Goal: Task Accomplishment & Management: Complete application form

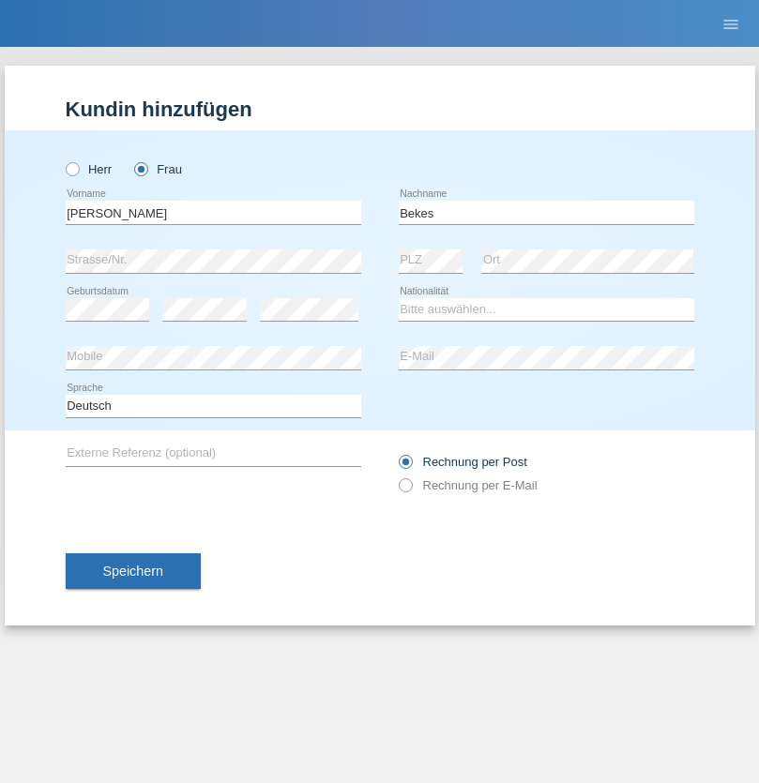
type input "Bekes"
select select "SK"
select select "C"
select select "15"
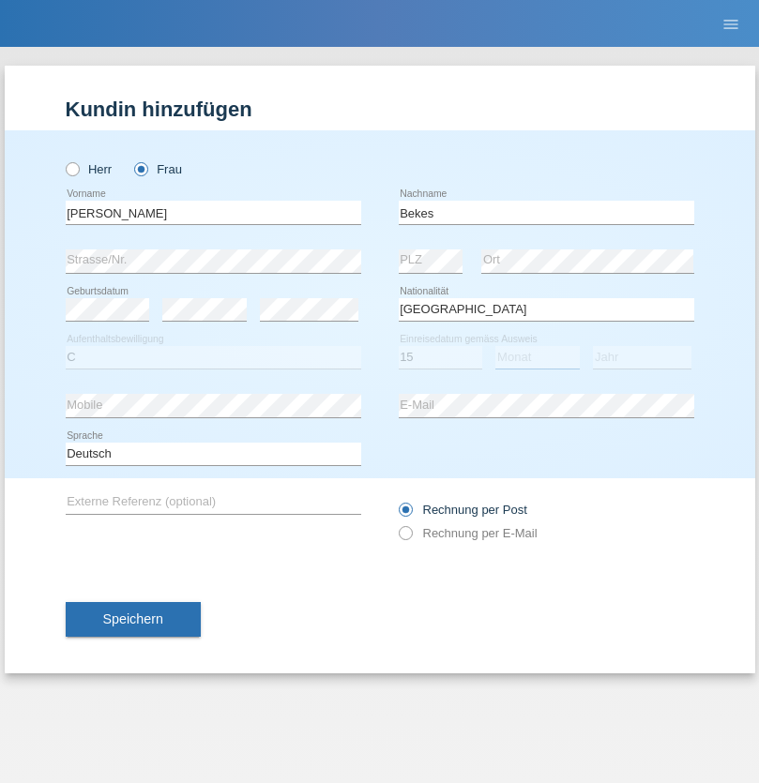
select select "06"
select select "2021"
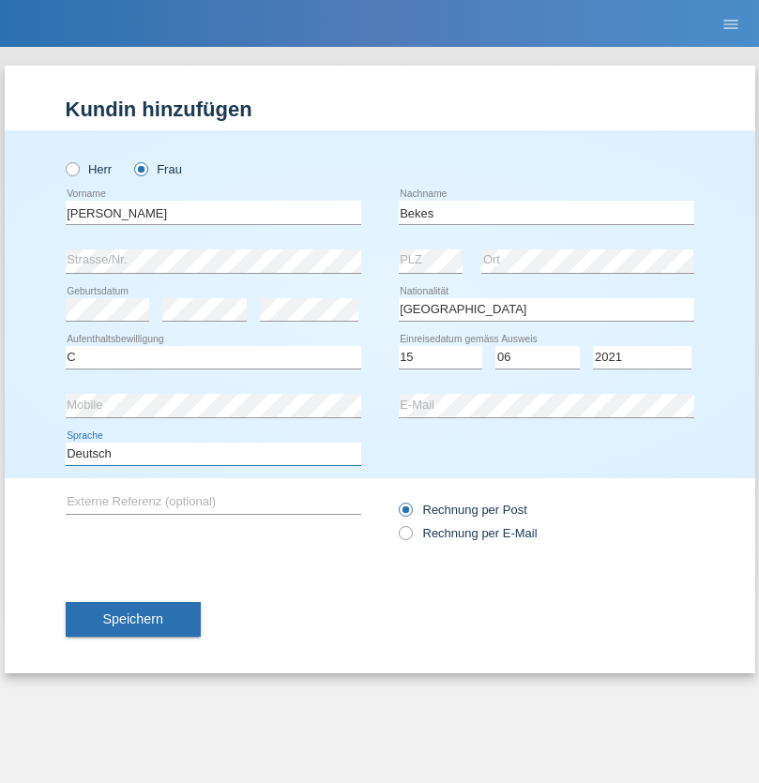
select select "en"
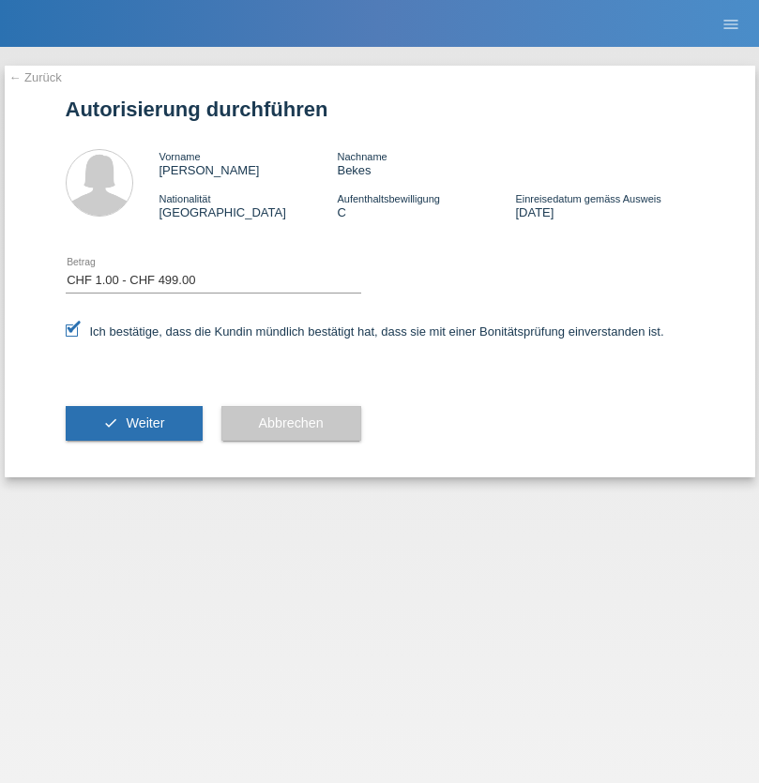
select select "1"
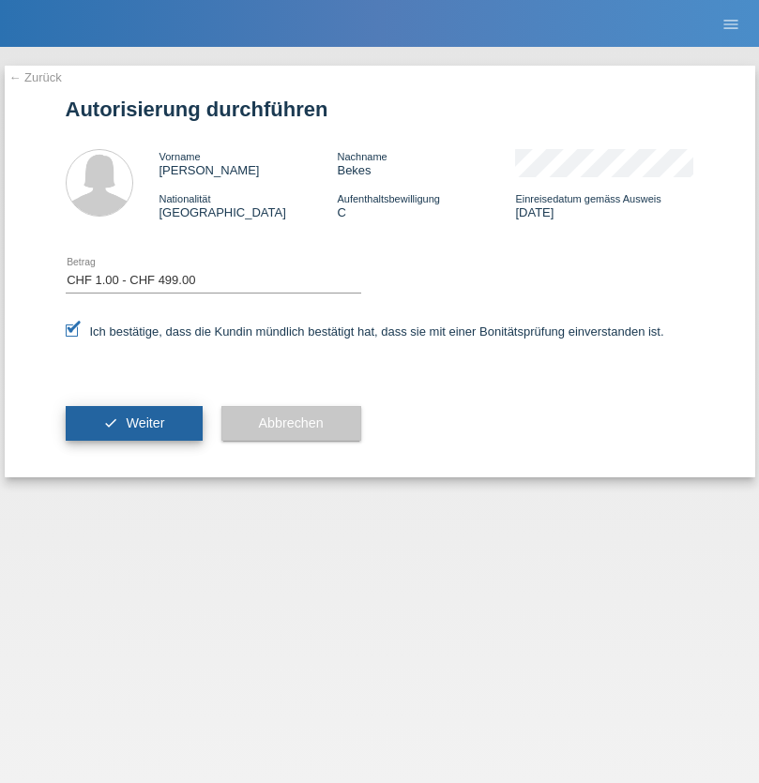
click at [133, 423] on span "Weiter" at bounding box center [145, 422] width 38 height 15
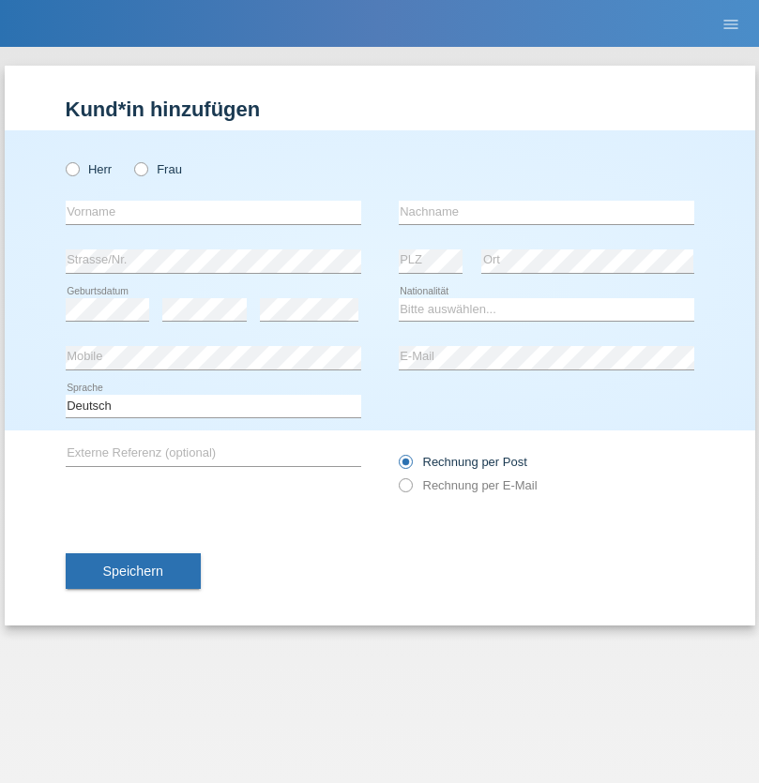
radio input "true"
click at [213, 212] on input "text" at bounding box center [213, 212] width 295 height 23
type input "pakchunli@outlook.com"
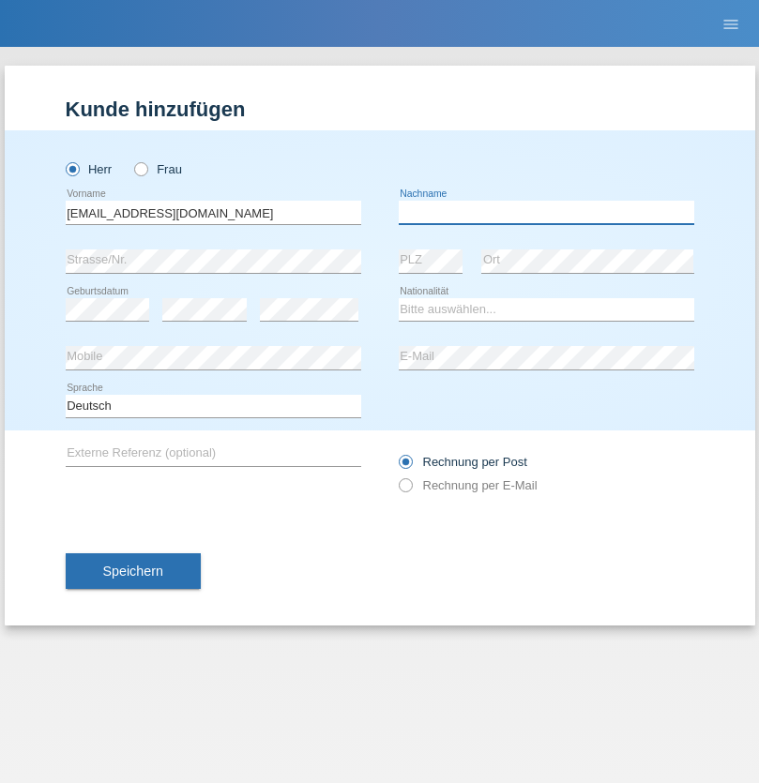
click at [546, 212] on input "text" at bounding box center [545, 212] width 295 height 23
type input "Li"
select select "TO"
select select "C"
select select "01"
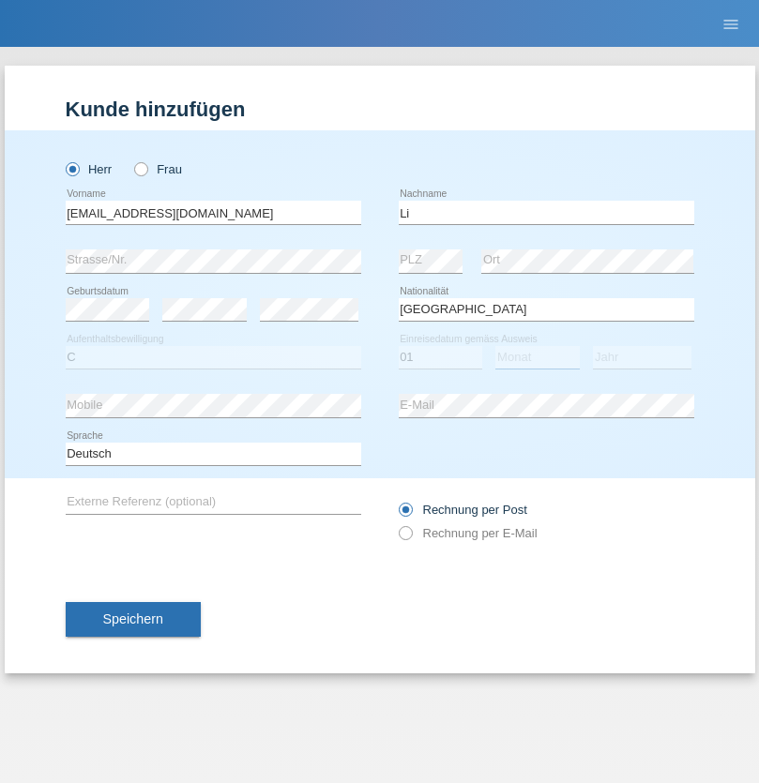
select select "01"
select select "1996"
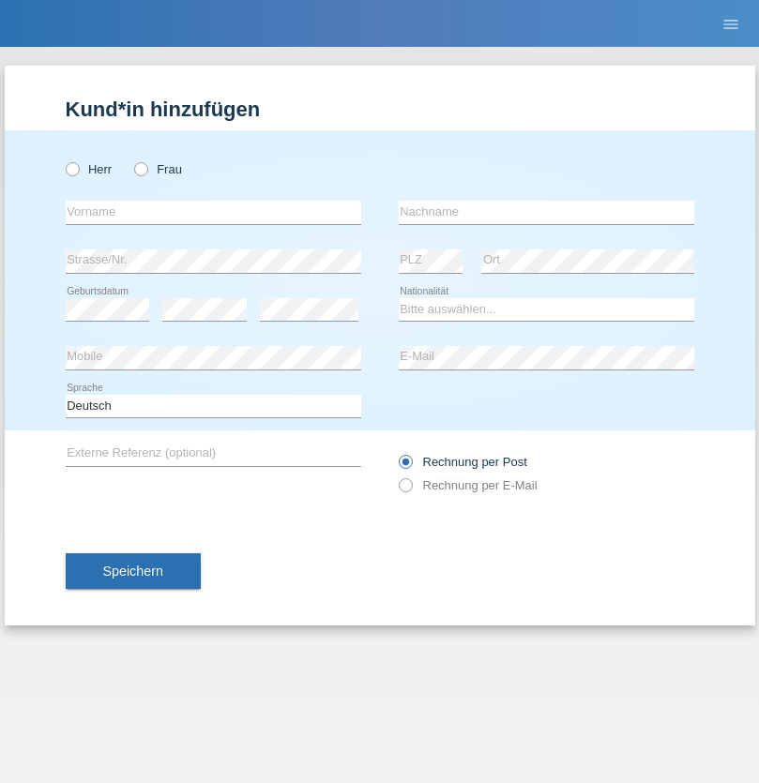
radio input "true"
click at [213, 212] on input "text" at bounding box center [213, 212] width 295 height 23
type input "[PERSON_NAME]"
click at [546, 212] on input "text" at bounding box center [545, 212] width 295 height 23
type input "Farner"
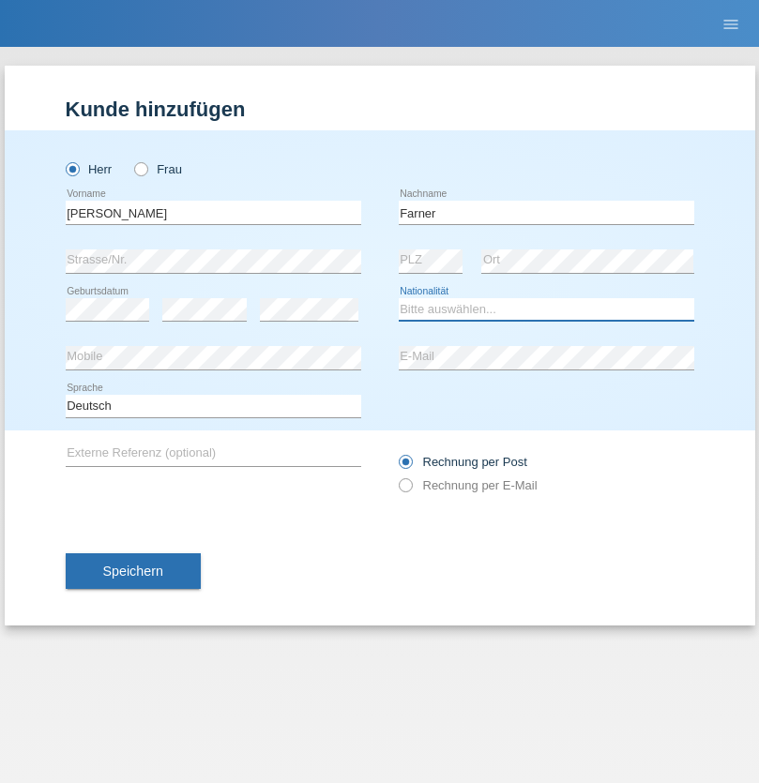
select select "CH"
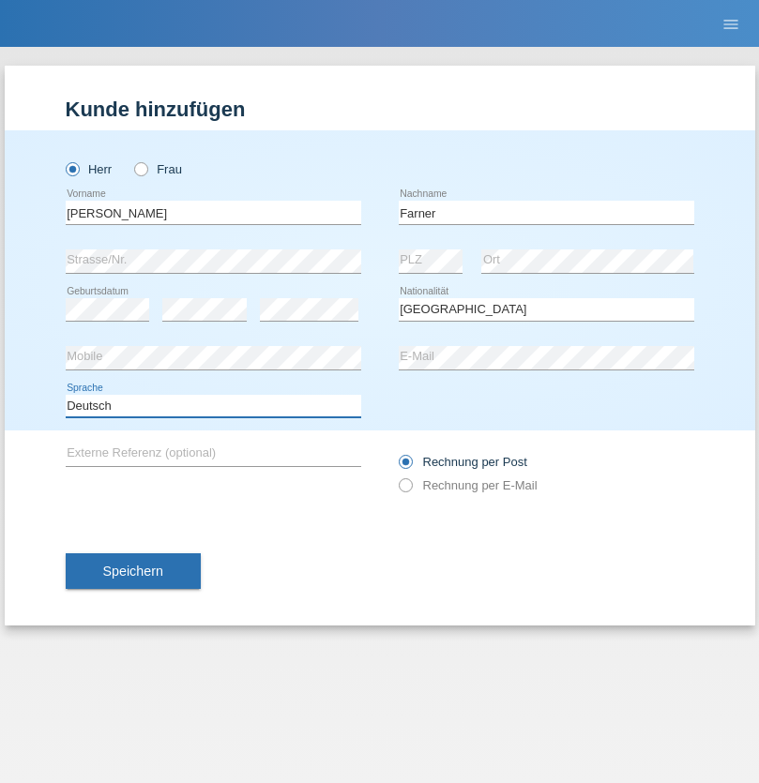
select select "en"
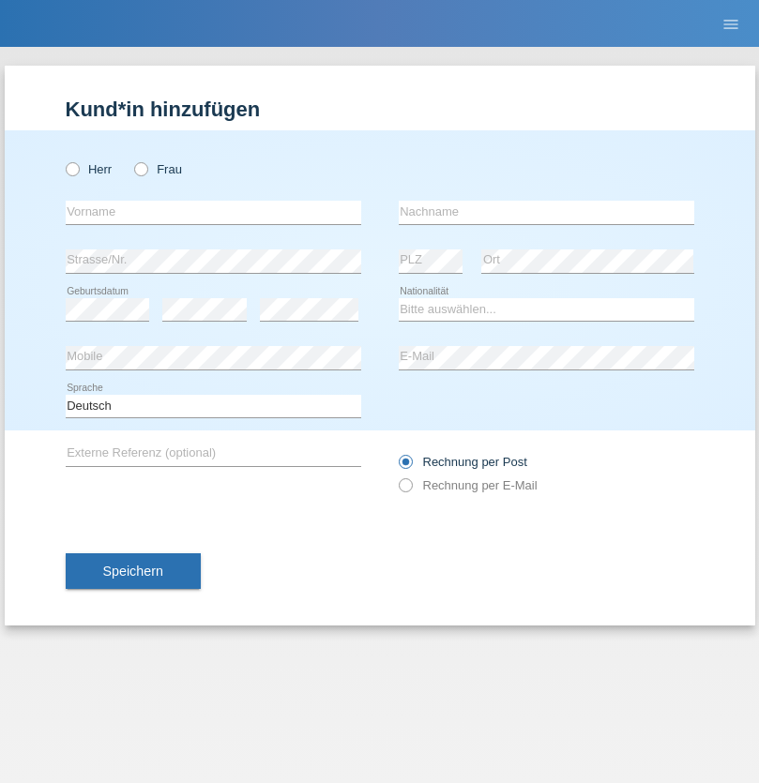
radio input "true"
select select "NL"
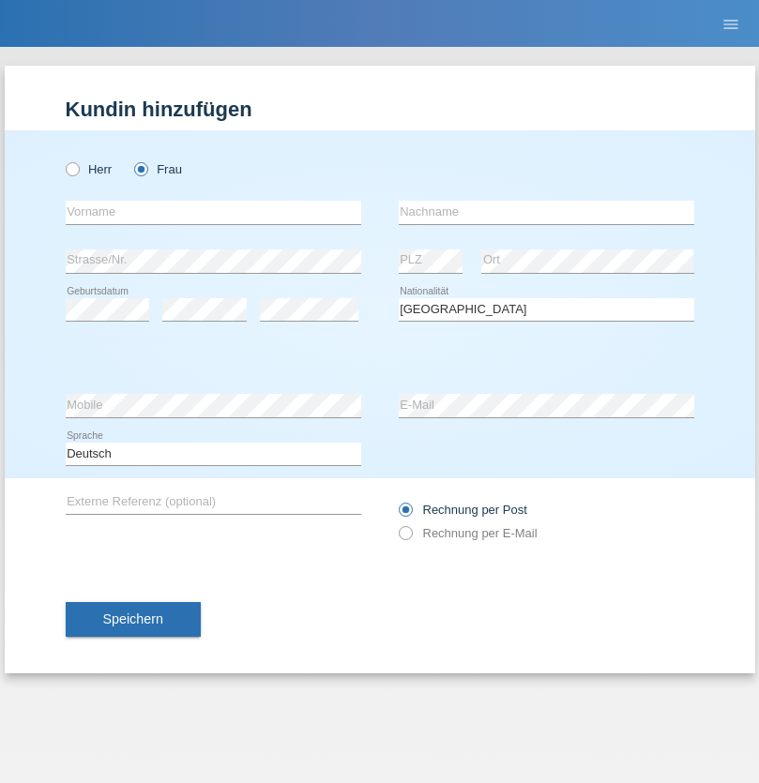
select select "C"
select select "01"
select select "2021"
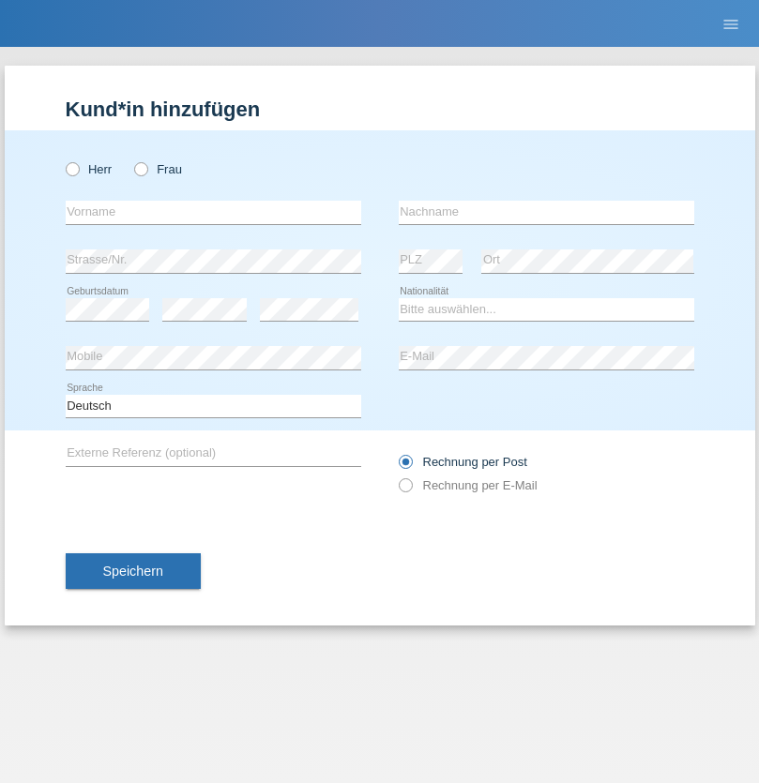
radio input "true"
click at [213, 212] on input "text" at bounding box center [213, 212] width 295 height 23
type input "David"
click at [546, 212] on input "text" at bounding box center [545, 212] width 295 height 23
type input "Amaral"
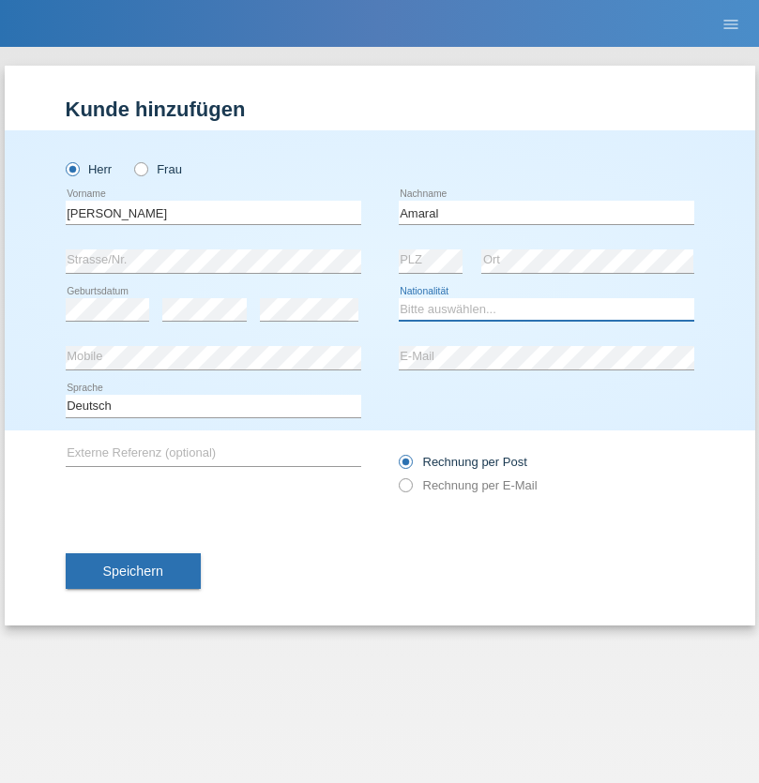
select select "PT"
select select "C"
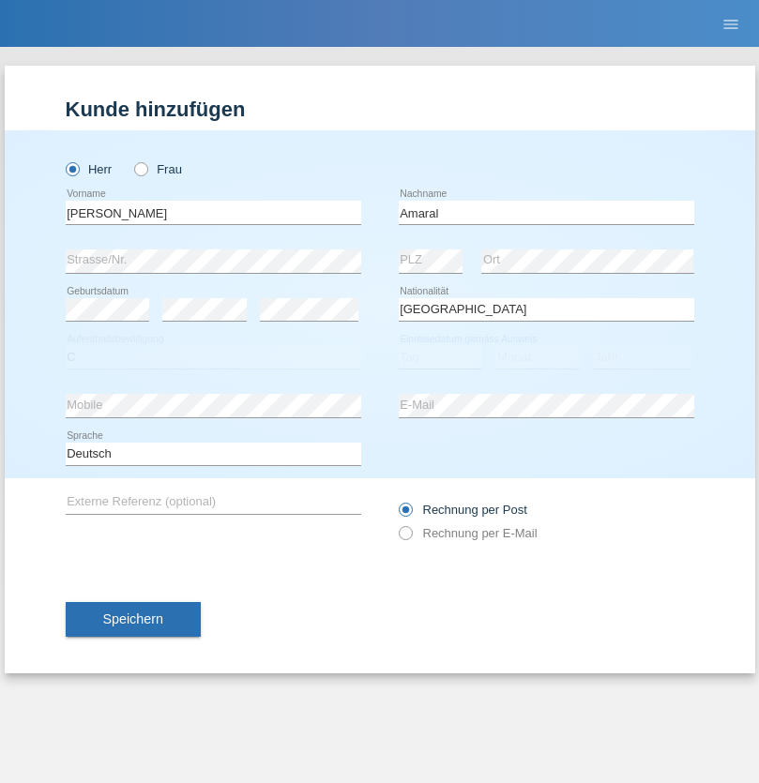
select select "06"
select select "07"
select select "2019"
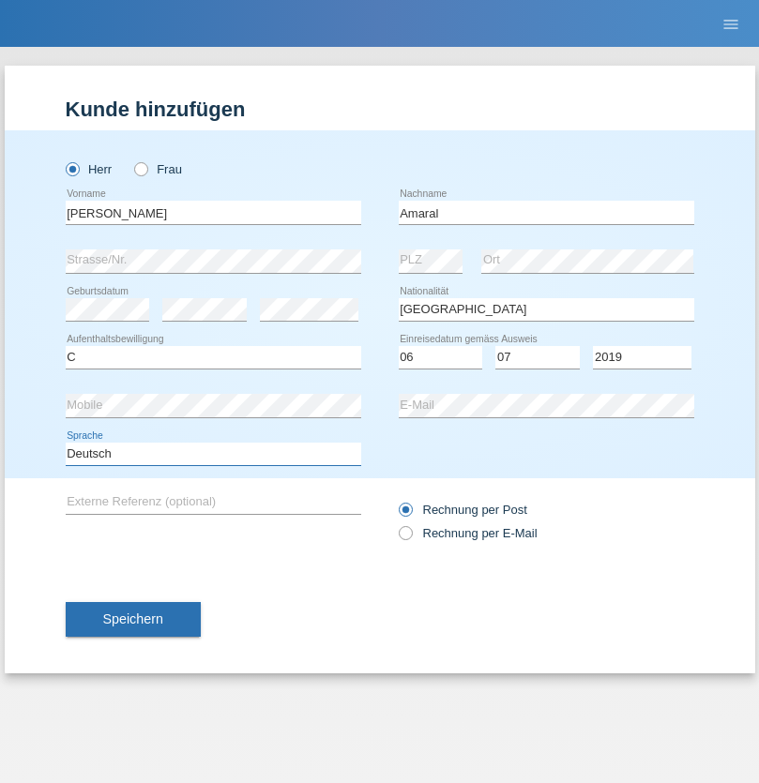
select select "en"
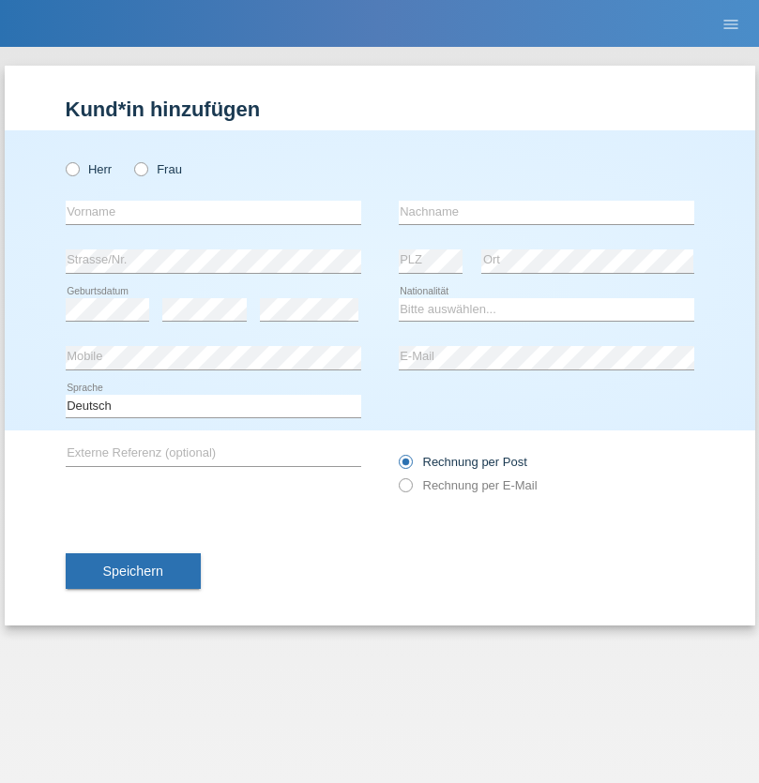
radio input "true"
click at [213, 212] on input "text" at bounding box center [213, 212] width 295 height 23
type input "[PERSON_NAME]"
click at [546, 212] on input "text" at bounding box center [545, 212] width 295 height 23
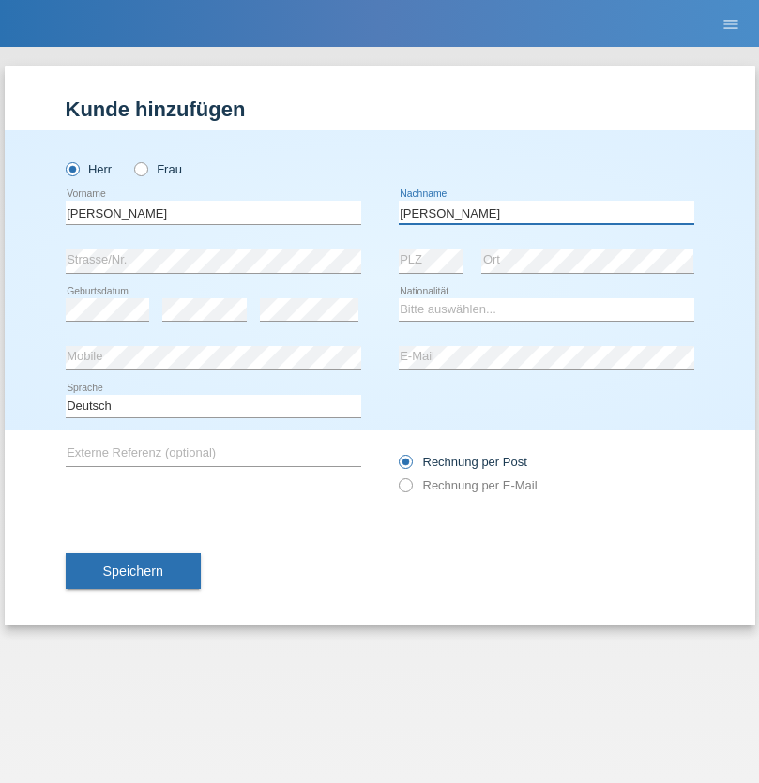
type input "[PERSON_NAME]"
select select "DE"
select select "C"
select select "05"
select select "04"
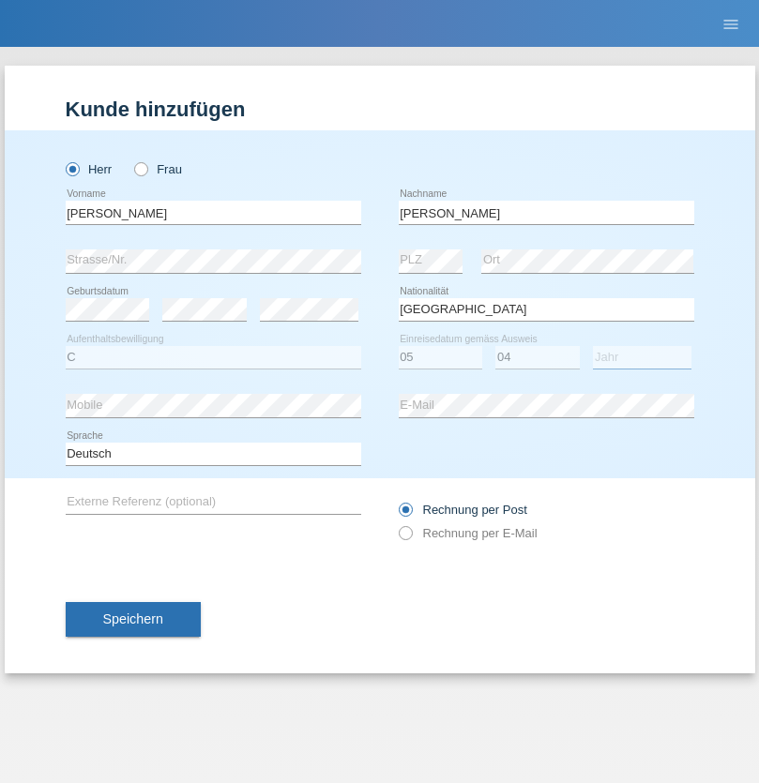
select select "2021"
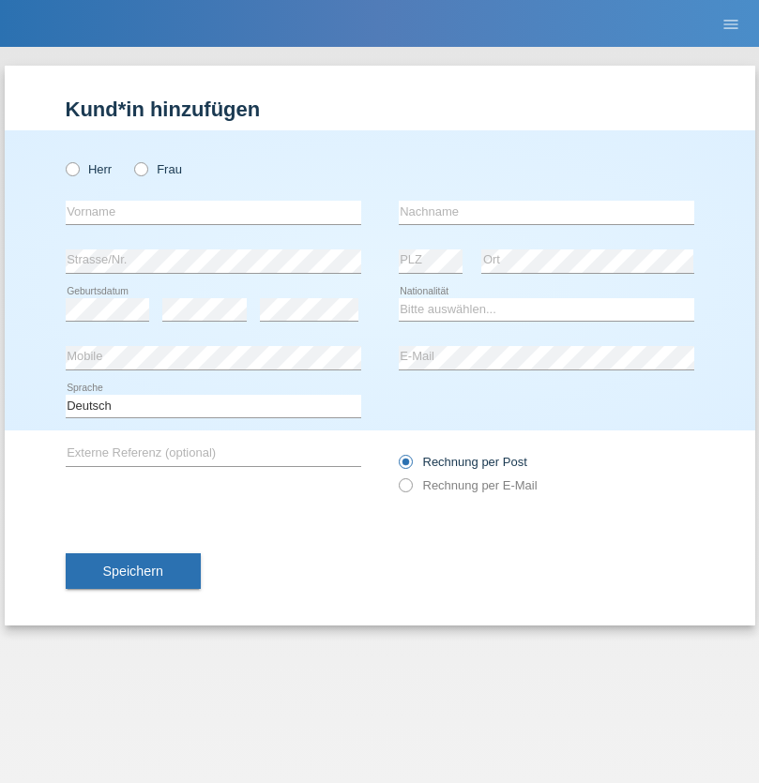
radio input "true"
click at [213, 212] on input "text" at bounding box center [213, 212] width 295 height 23
type input "Schumacher"
click at [546, 212] on input "text" at bounding box center [545, 212] width 295 height 23
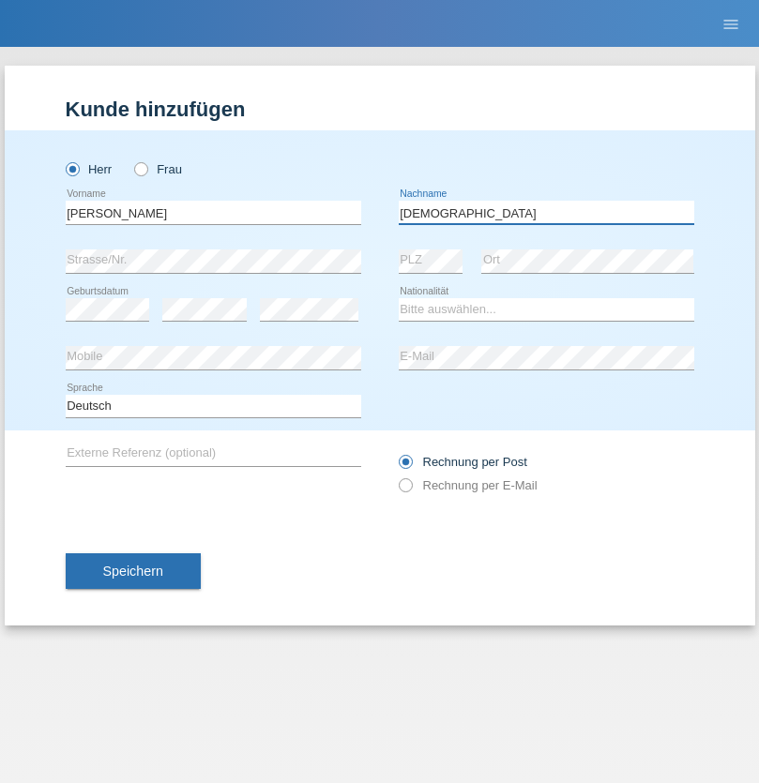
type input "Christian"
select select "CH"
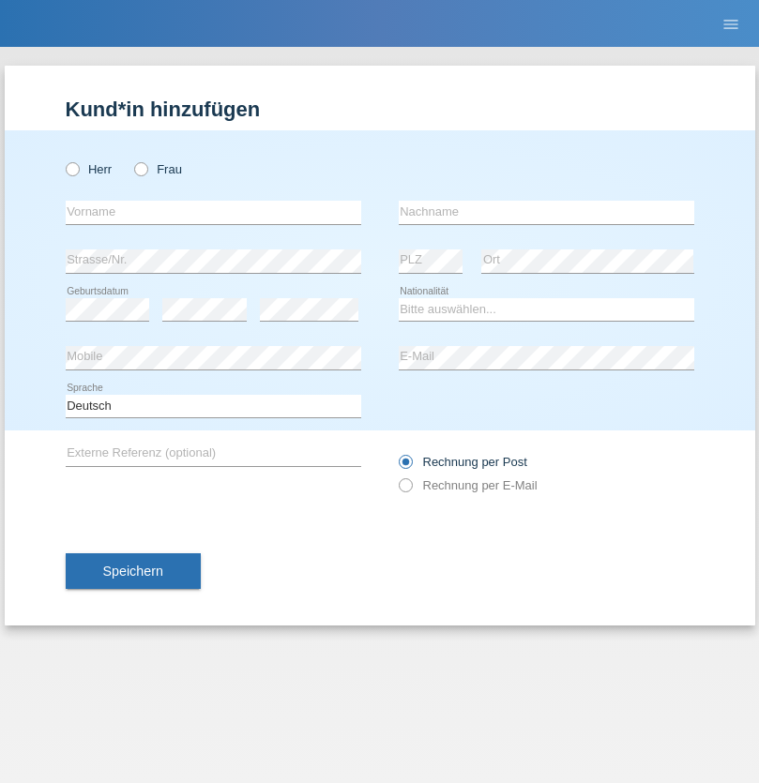
radio input "true"
click at [213, 212] on input "text" at bounding box center [213, 212] width 295 height 23
type input "agnertina"
click at [546, 212] on input "text" at bounding box center [545, 212] width 295 height 23
type input "noshaj"
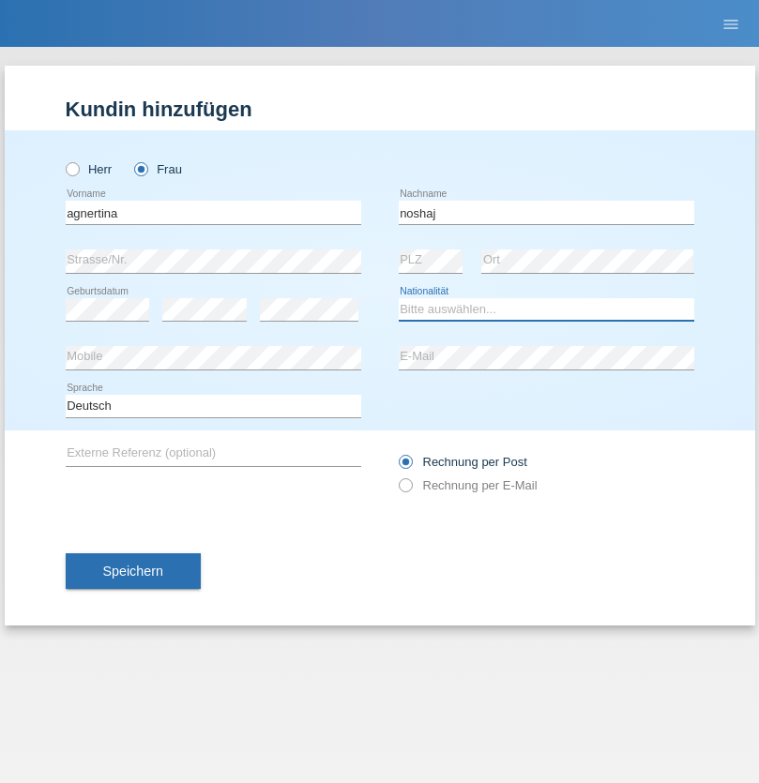
select select "NL"
select select "C"
select select "01"
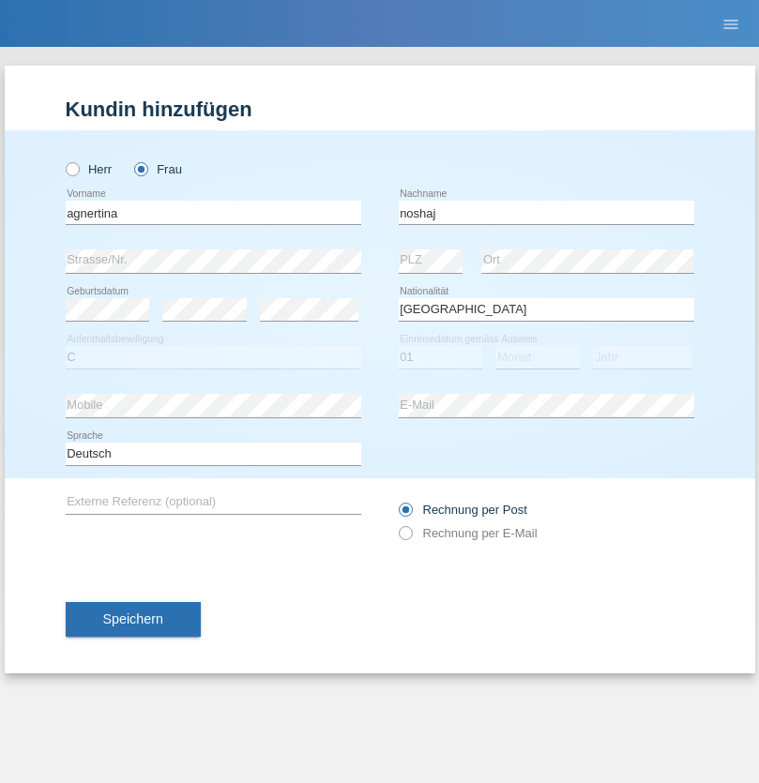
select select "08"
select select "2021"
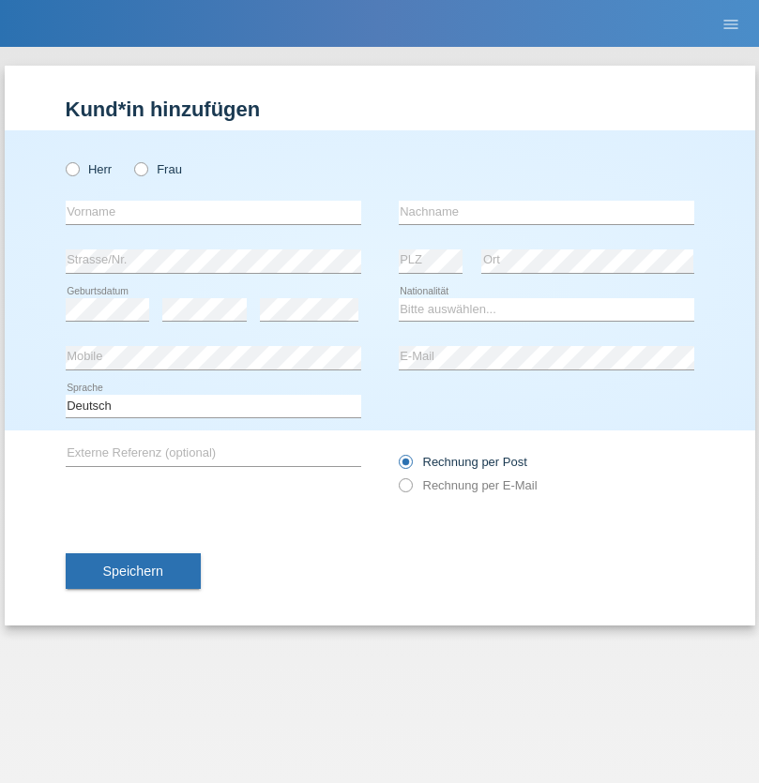
radio input "true"
click at [213, 212] on input "text" at bounding box center [213, 212] width 295 height 23
type input "Miguel"
click at [546, 212] on input "text" at bounding box center [545, 212] width 295 height 23
type input "Pinzo"
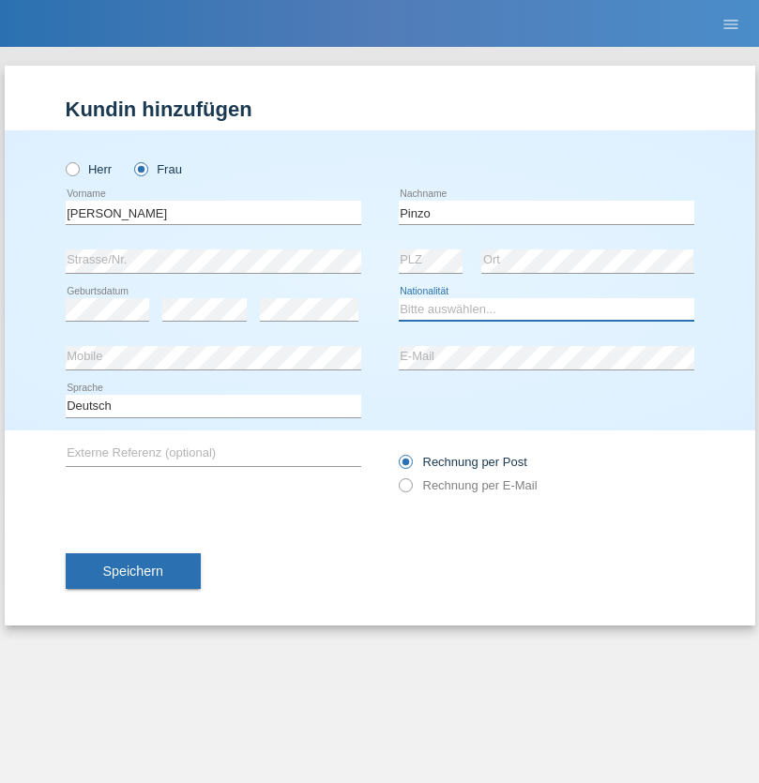
select select "CH"
radio input "true"
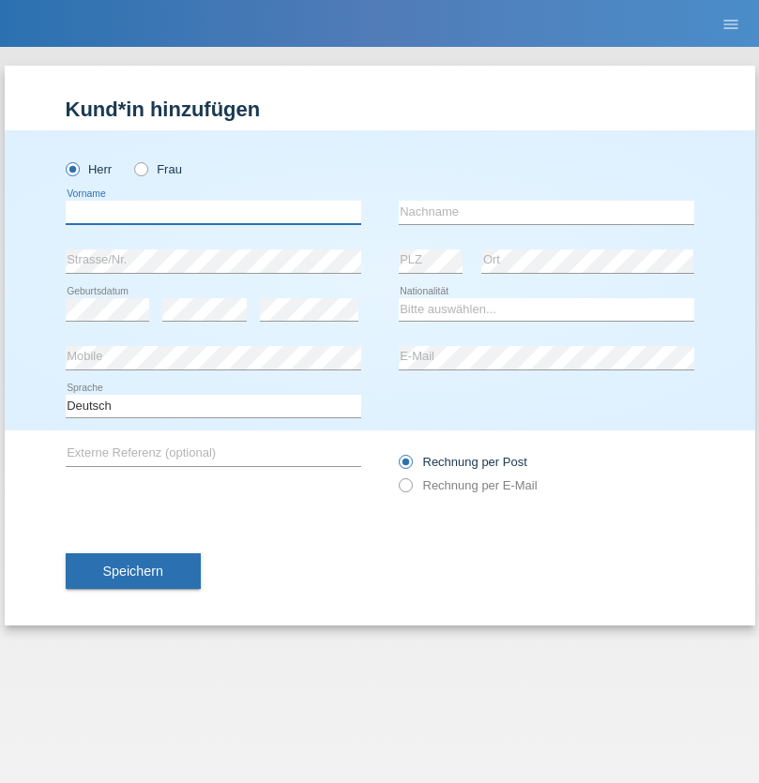
click at [213, 212] on input "text" at bounding box center [213, 212] width 295 height 23
type input "ali"
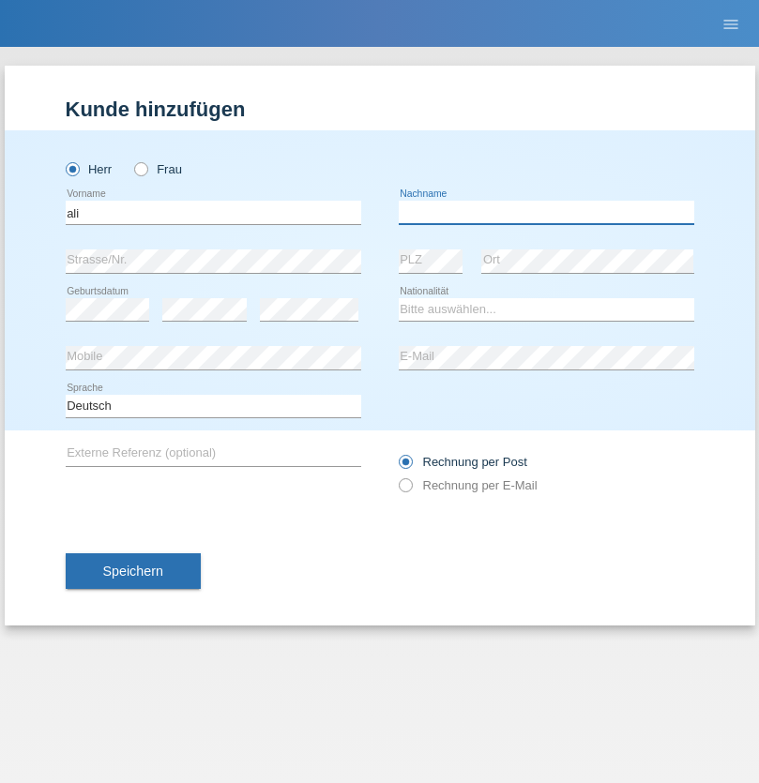
click at [546, 212] on input "text" at bounding box center [545, 212] width 295 height 23
type input "Amini"
select select "AF"
select select "C"
select select "18"
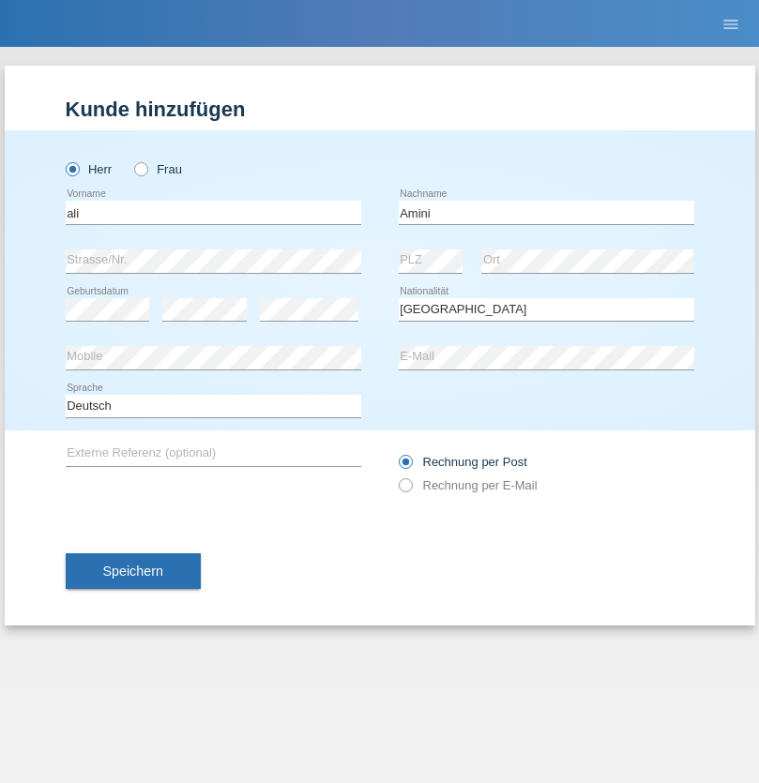
select select "08"
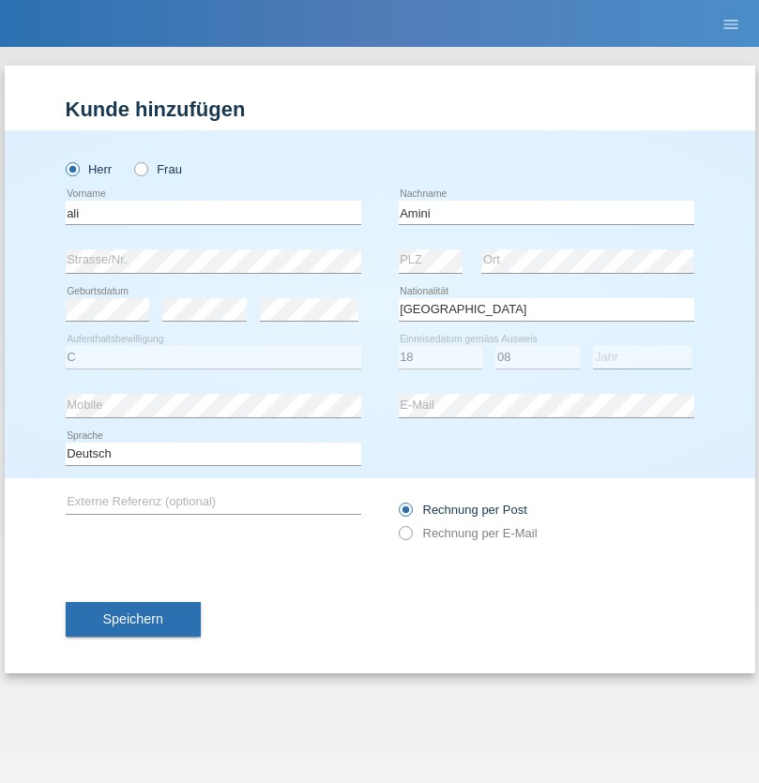
select select "2015"
